Goal: Transaction & Acquisition: Purchase product/service

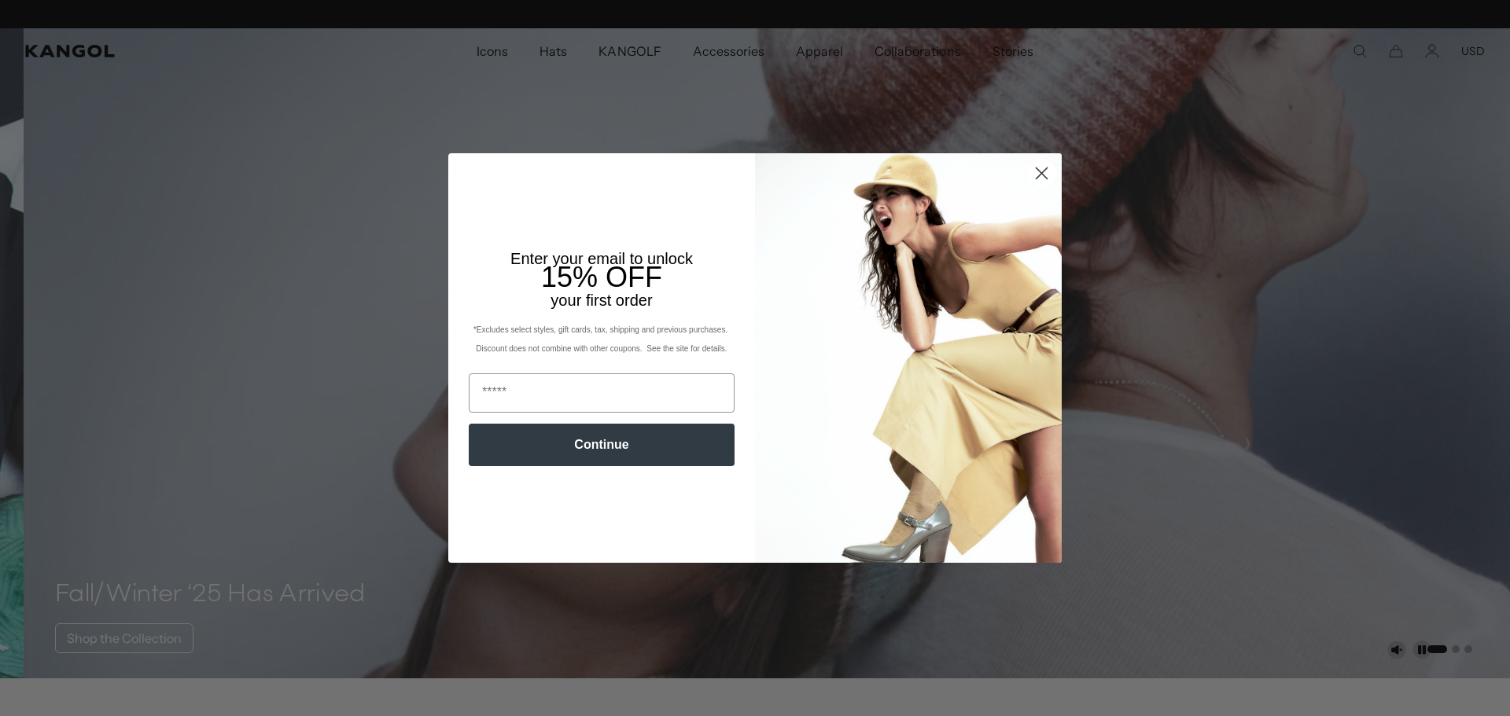
scroll to position [0, 324]
drag, startPoint x: 1048, startPoint y: 171, endPoint x: 1035, endPoint y: 177, distance: 14.8
click at [1045, 172] on circle "Close dialog" at bounding box center [1042, 173] width 26 height 26
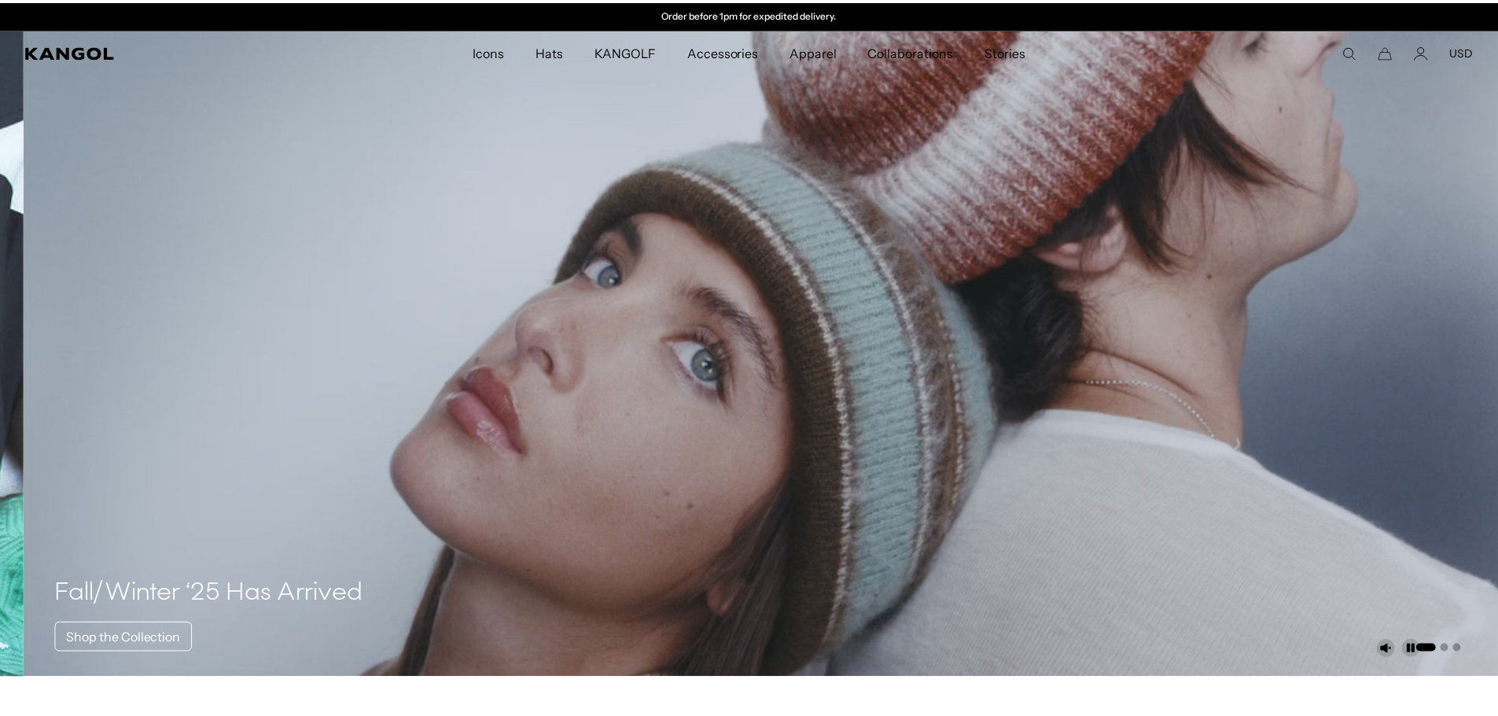
scroll to position [0, 0]
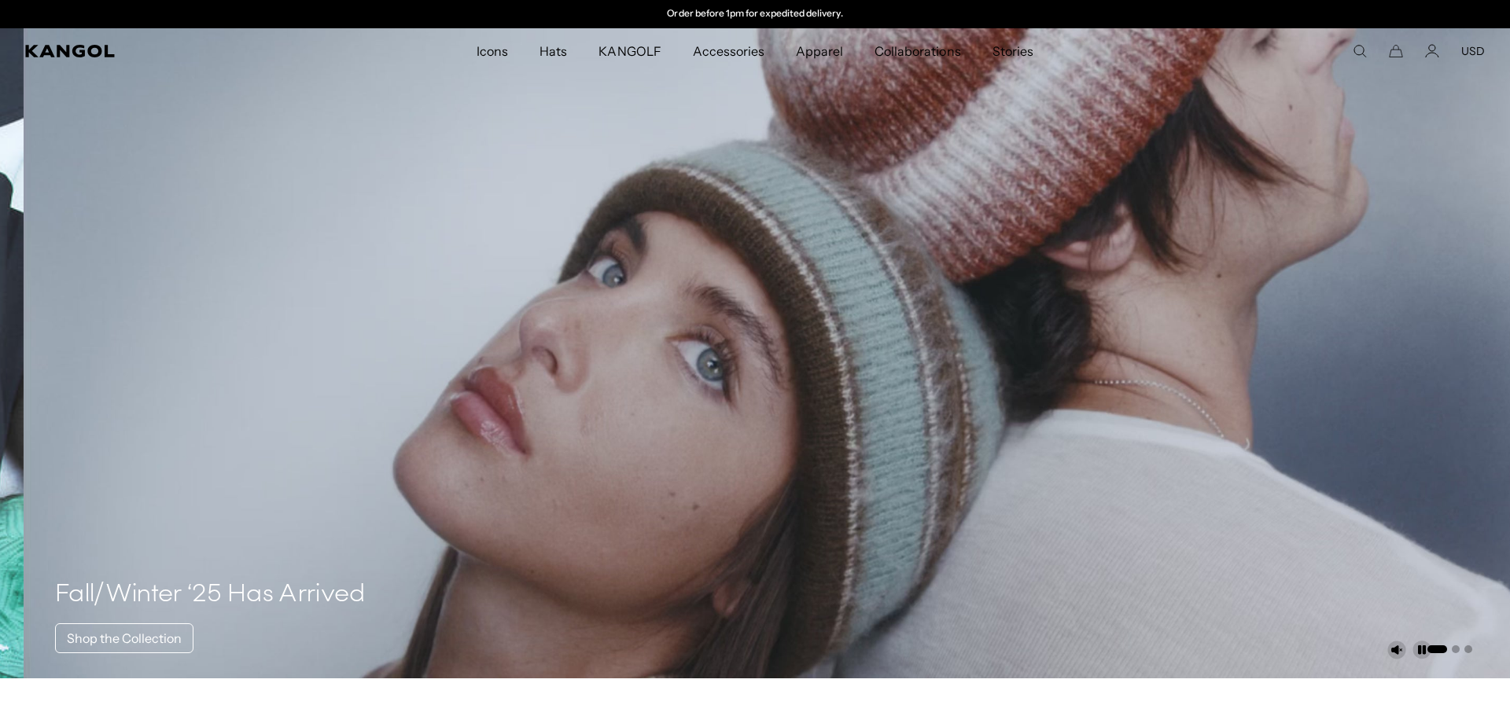
click at [1036, 175] on div "Close dialog Enter your email to unlock 15% OFF your first order *Excludes sele…" at bounding box center [755, 357] width 645 height 409
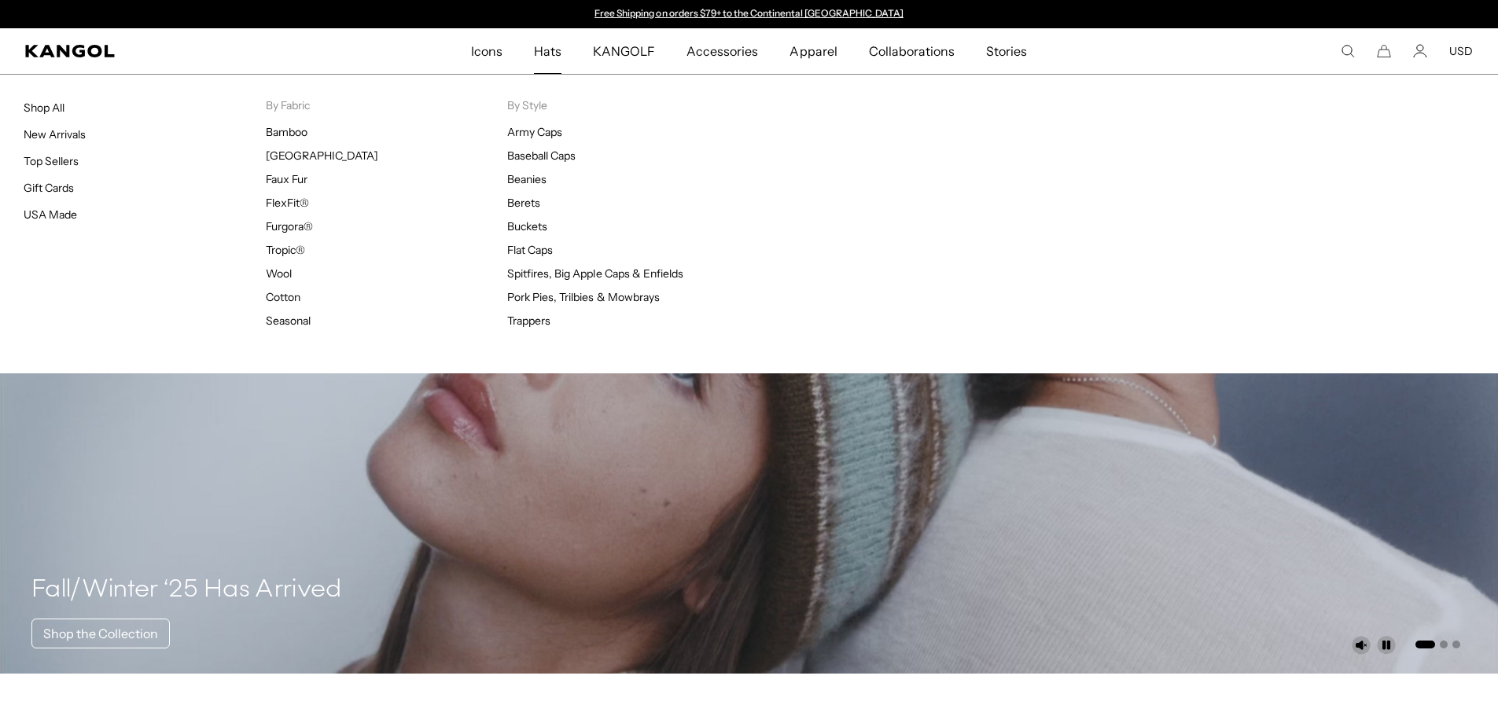
click at [551, 47] on span "Hats" at bounding box center [548, 51] width 28 height 46
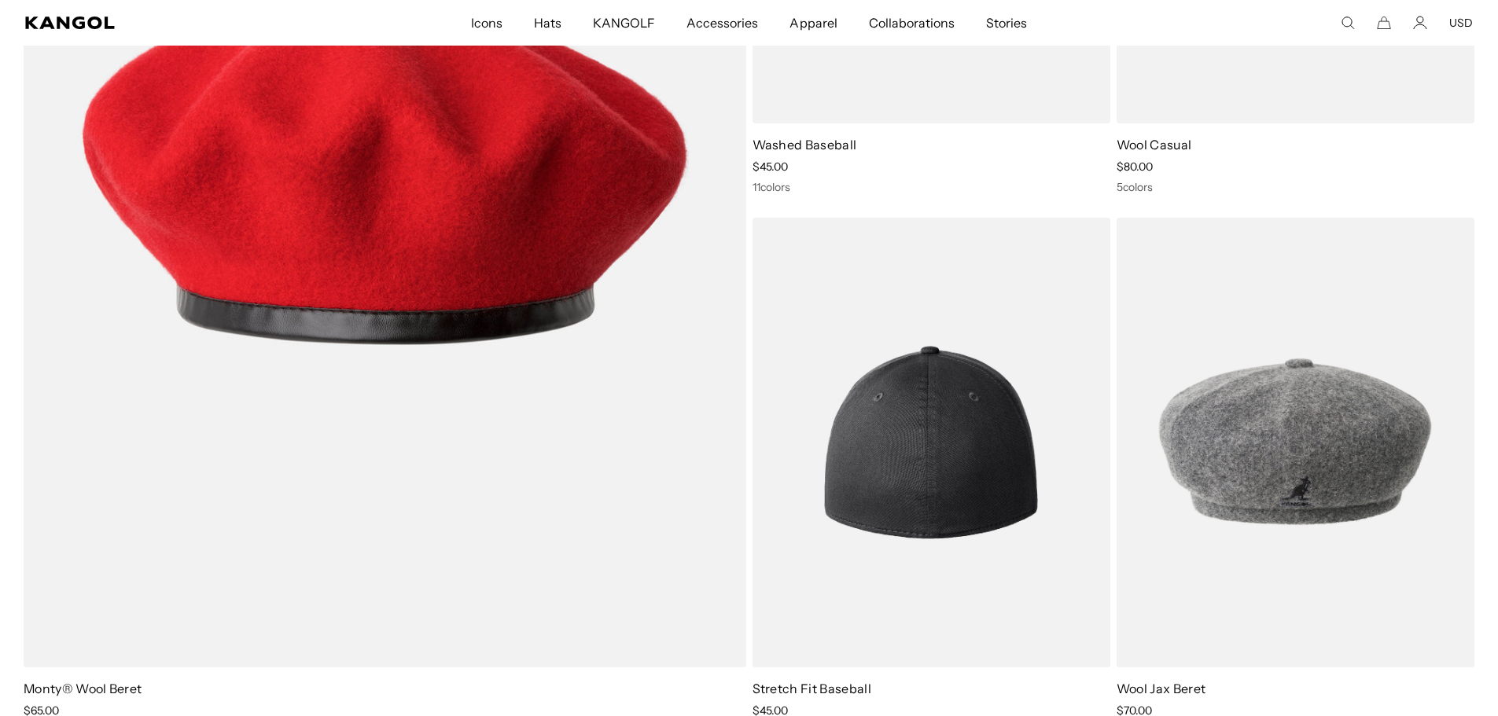
click at [936, 440] on img at bounding box center [932, 443] width 358 height 450
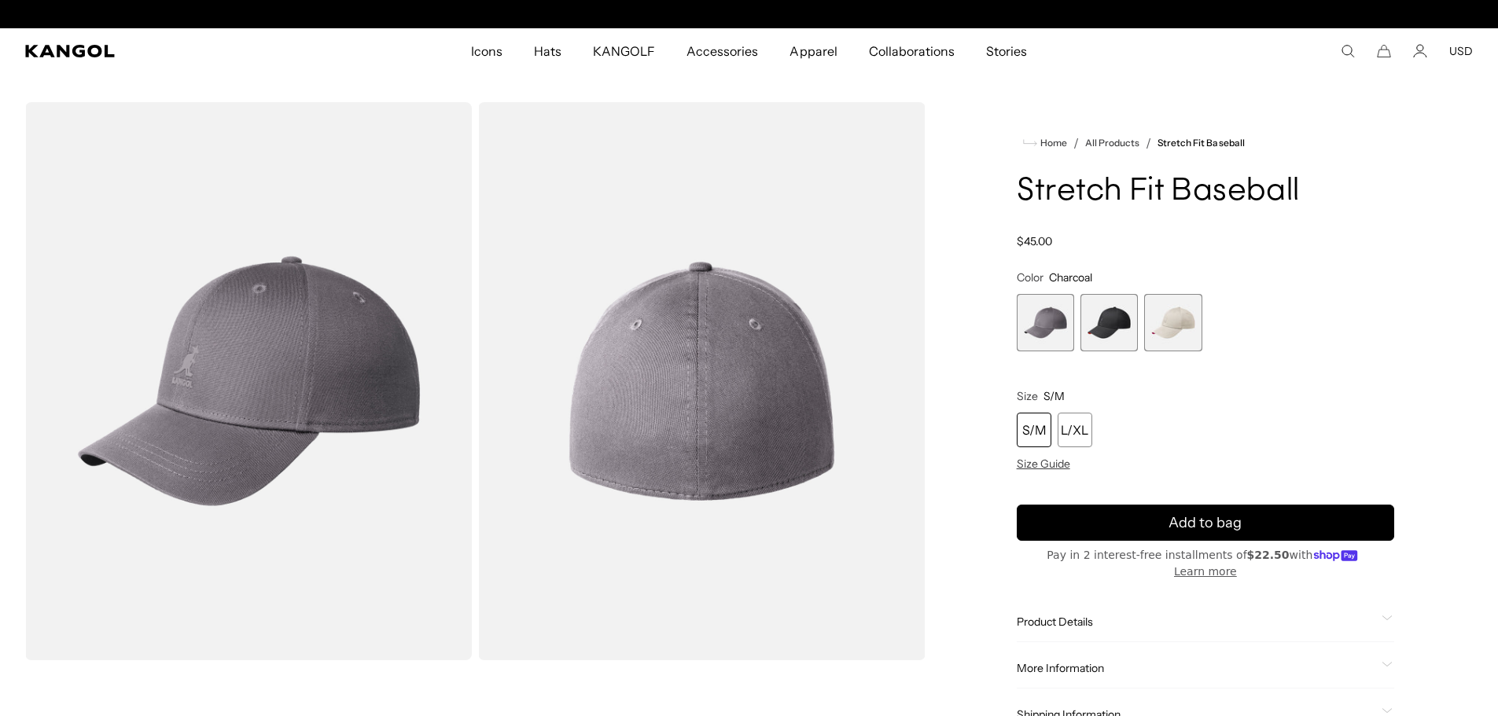
scroll to position [0, 324]
drag, startPoint x: 1176, startPoint y: 324, endPoint x: 1196, endPoint y: 343, distance: 27.8
click at [1177, 324] on span "3 of 3" at bounding box center [1172, 322] width 57 height 57
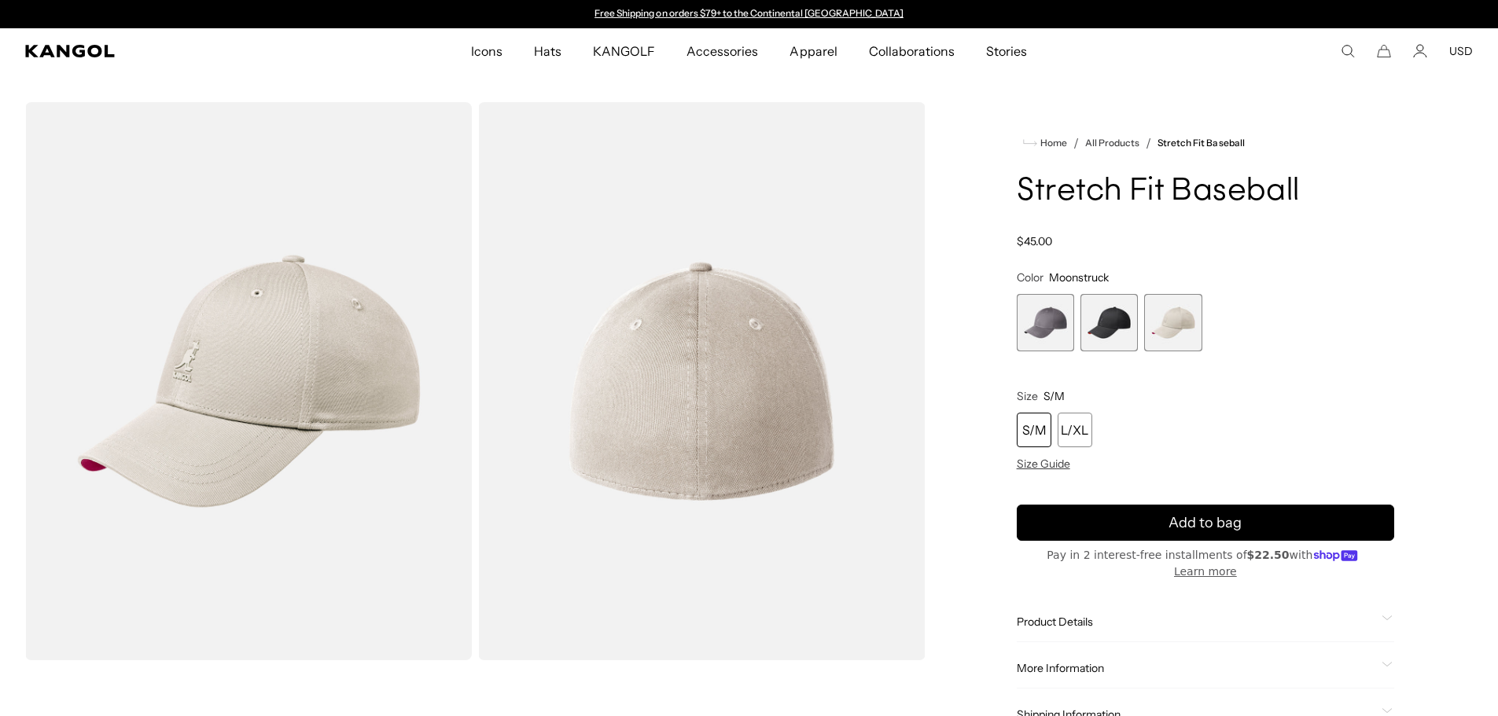
click at [1346, 51] on icon "Search here" at bounding box center [1348, 51] width 14 height 14
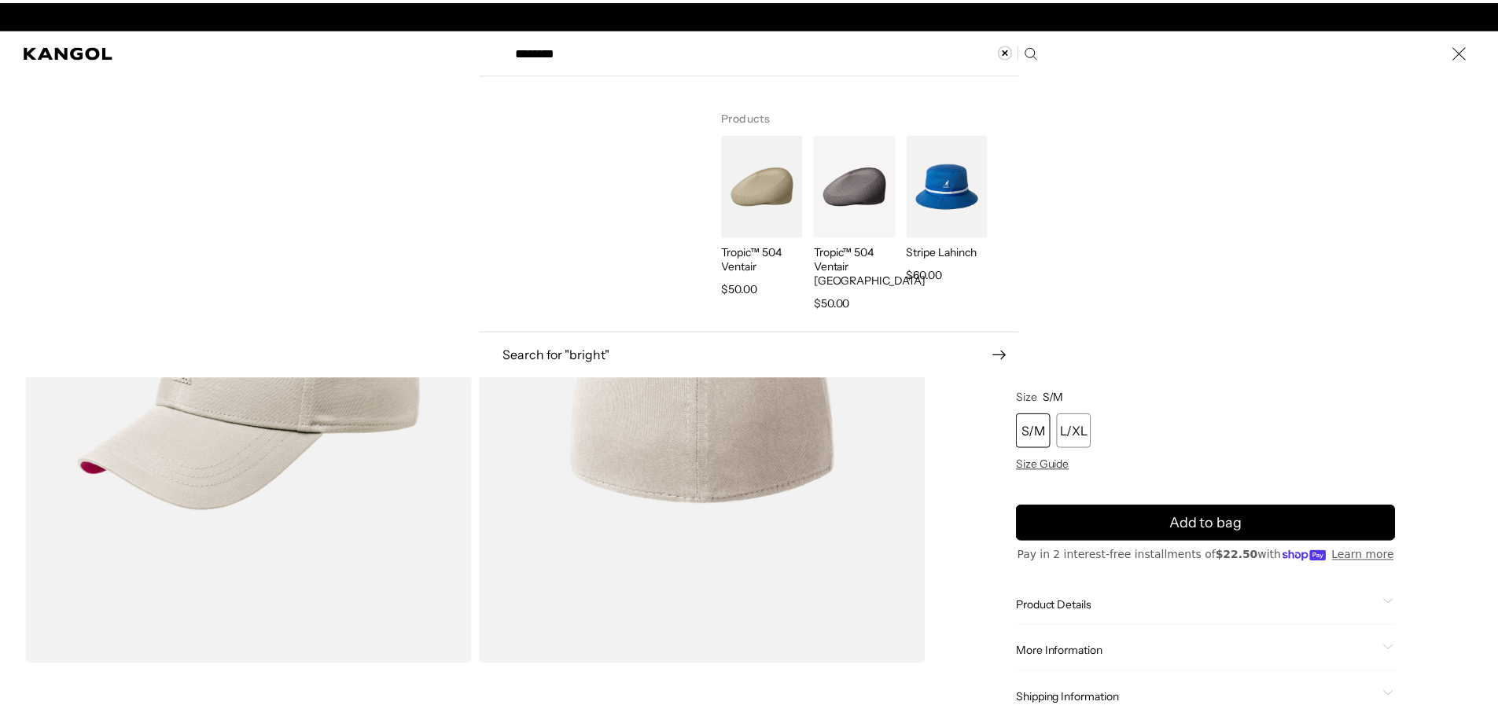
scroll to position [0, 324]
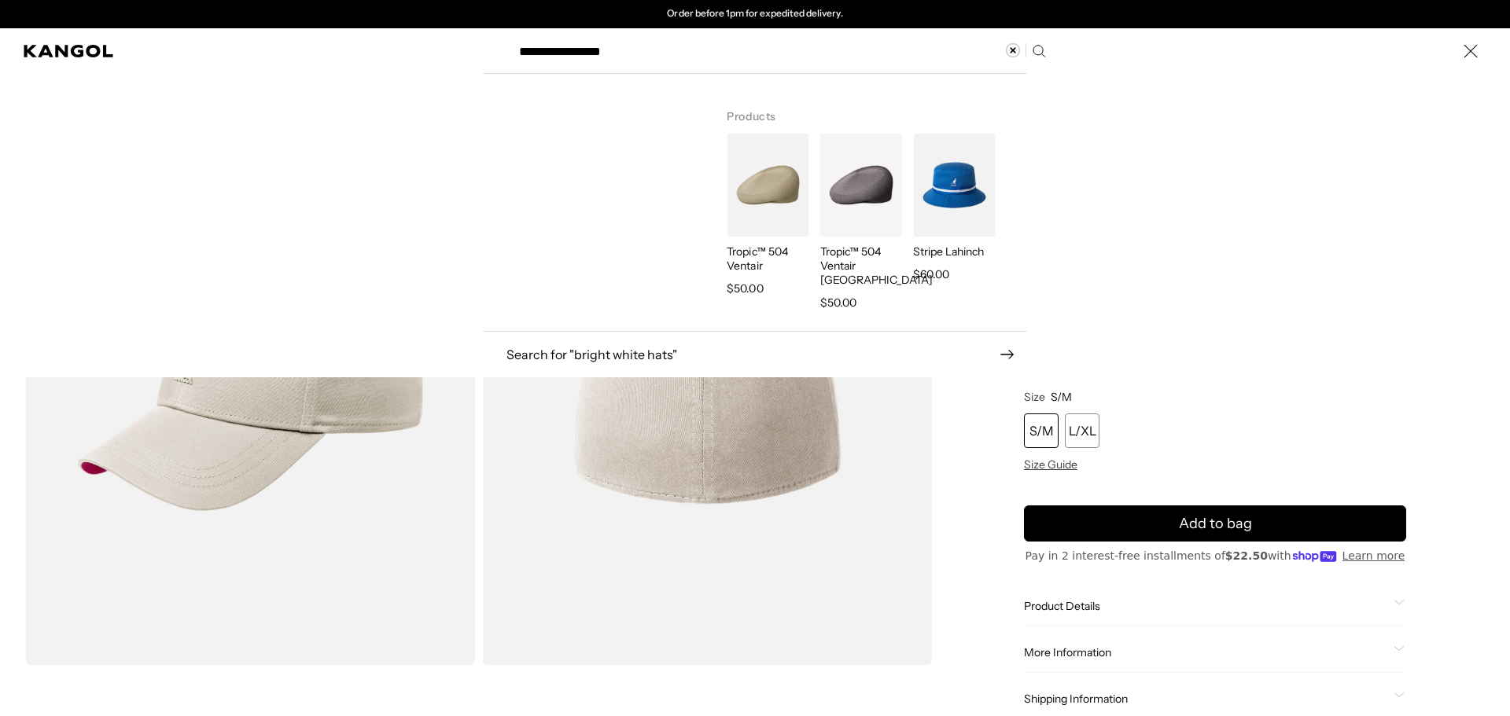
type input "**********"
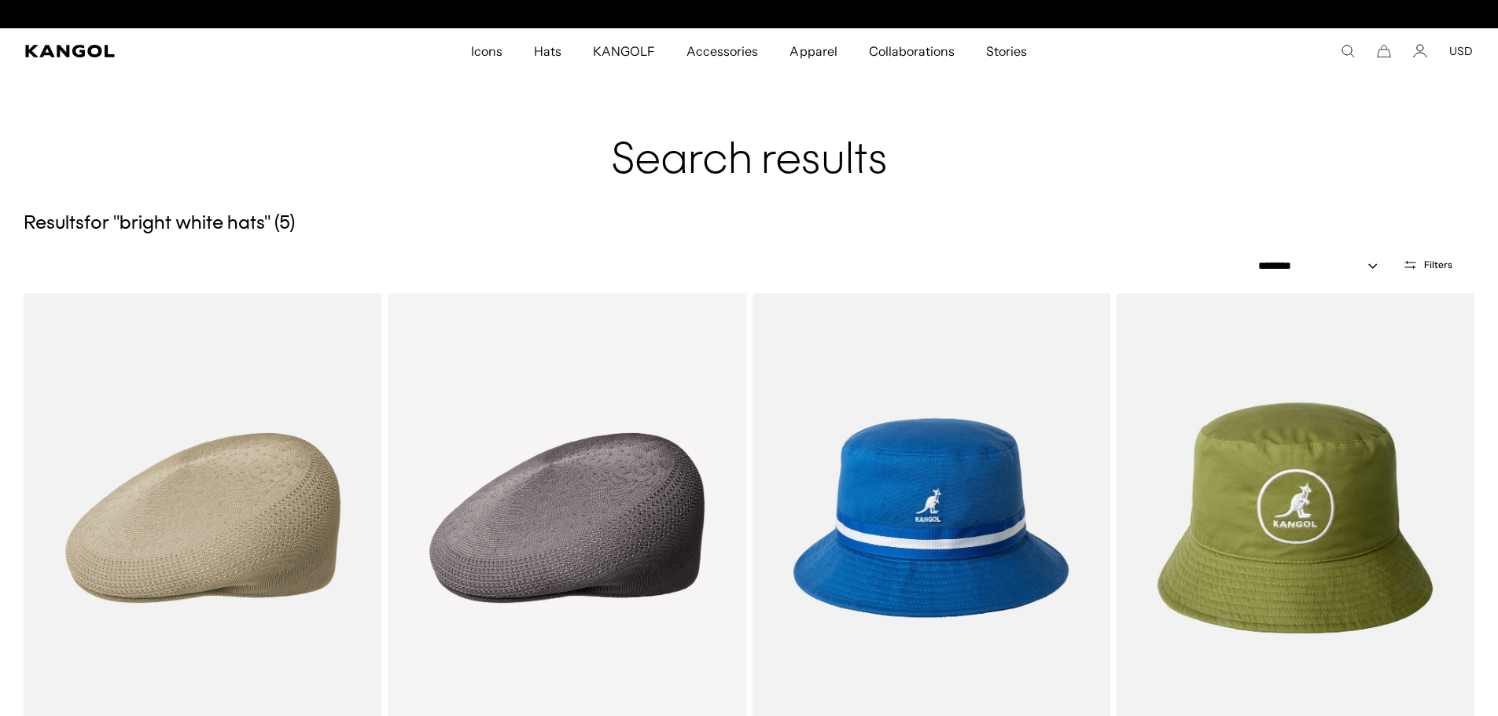
scroll to position [0, 324]
